Goal: Find specific page/section

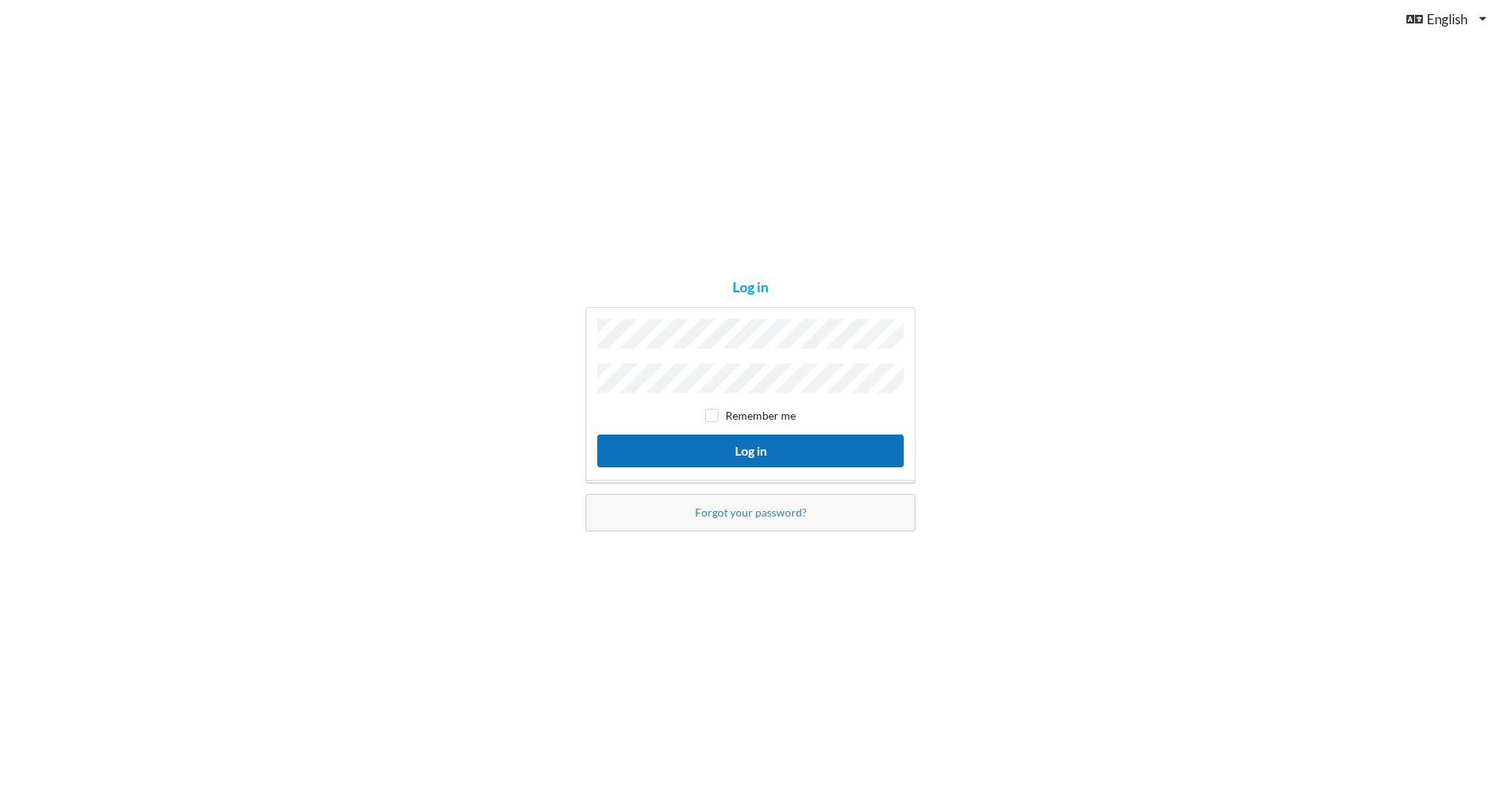
click at [722, 443] on button "Log in" at bounding box center [750, 450] width 306 height 32
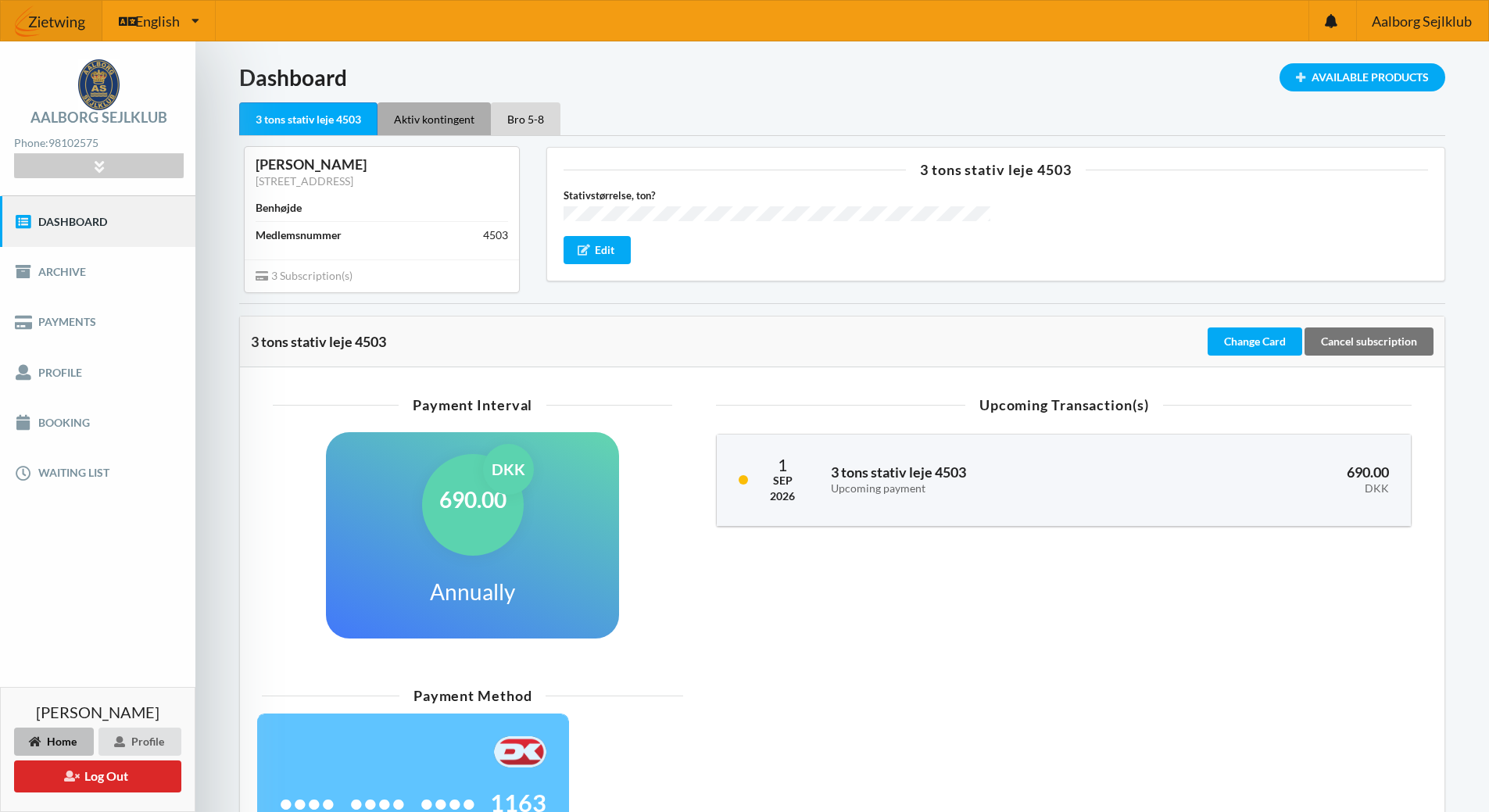
click at [425, 122] on div "Aktiv kontingent" at bounding box center [434, 119] width 114 height 33
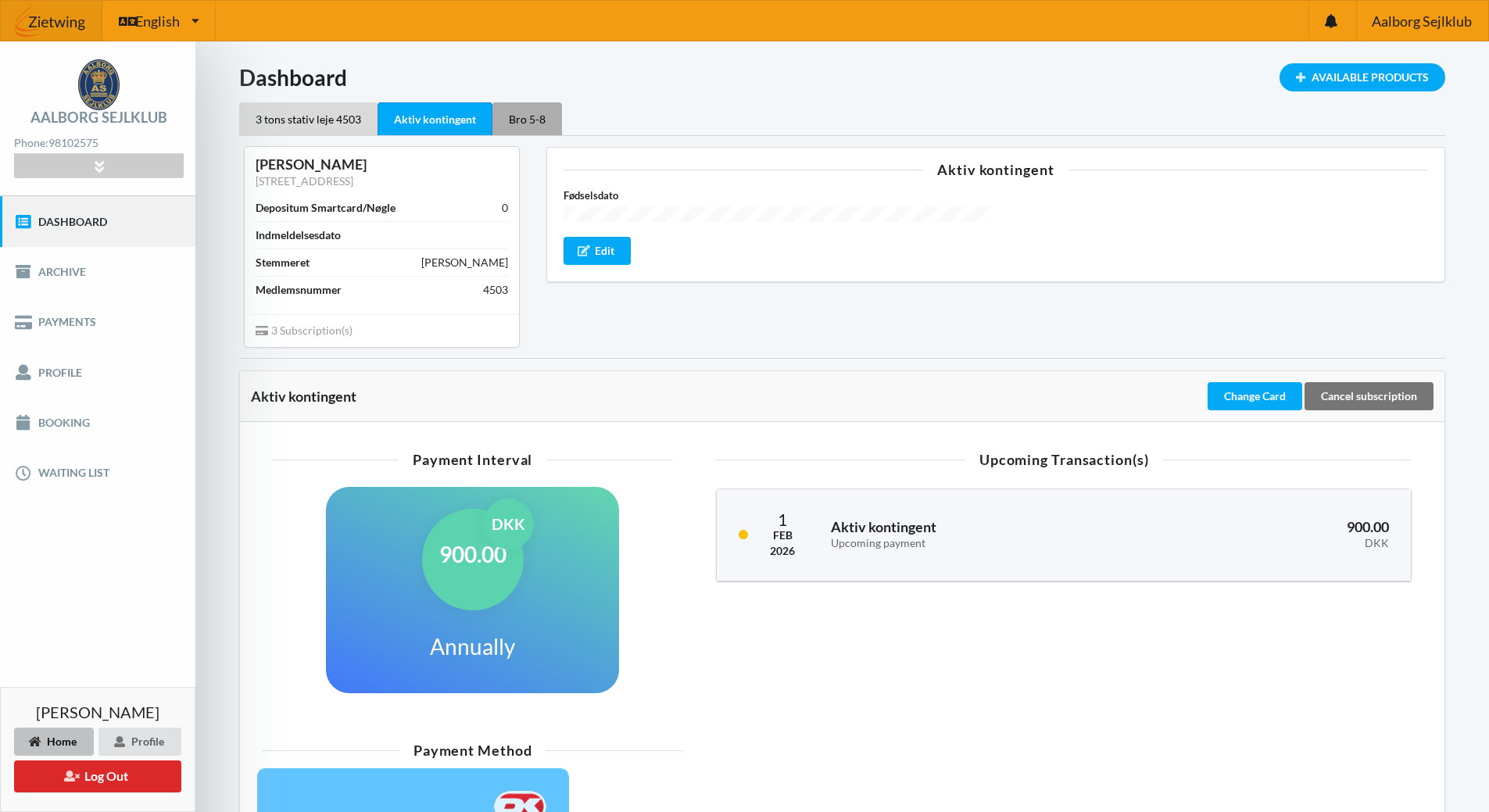
click at [534, 121] on div "Bro 5-8" at bounding box center [528, 119] width 69 height 33
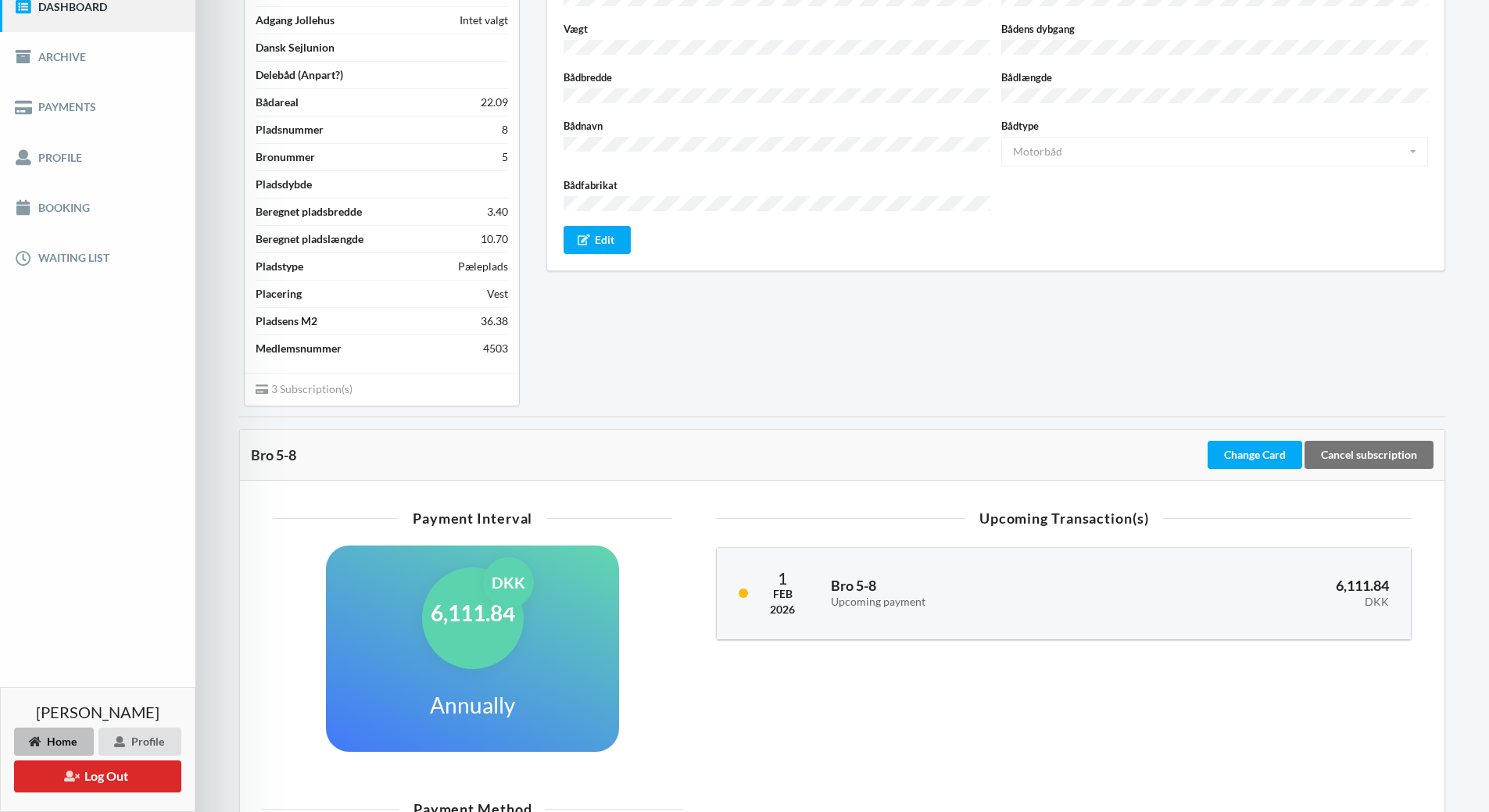
scroll to position [234, 0]
